Goal: Transaction & Acquisition: Purchase product/service

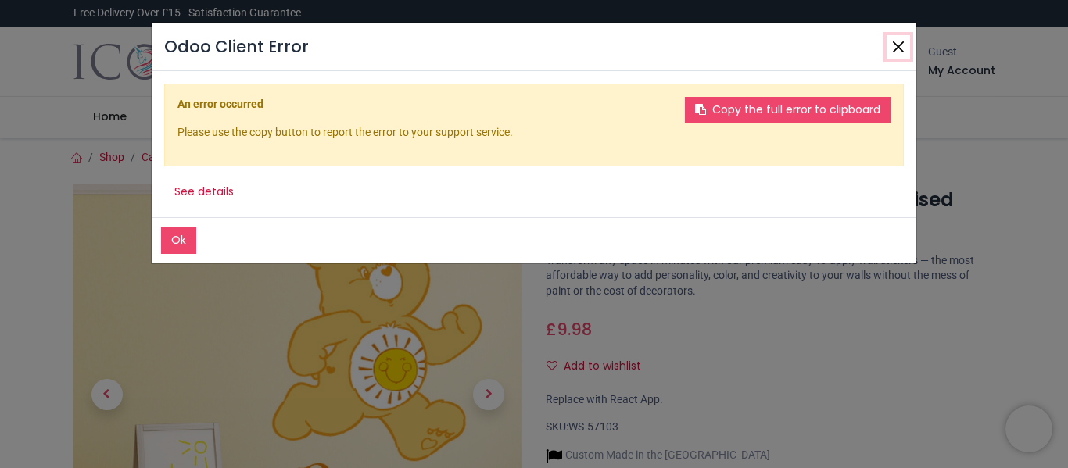
click at [902, 48] on button "Close" at bounding box center [897, 46] width 23 height 23
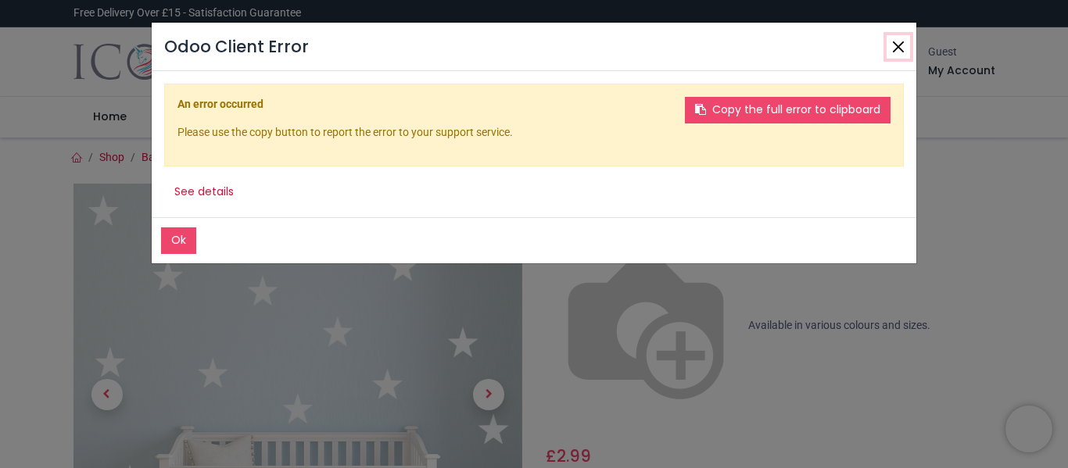
click at [897, 47] on button "Close" at bounding box center [897, 46] width 23 height 23
